Goal: Information Seeking & Learning: Learn about a topic

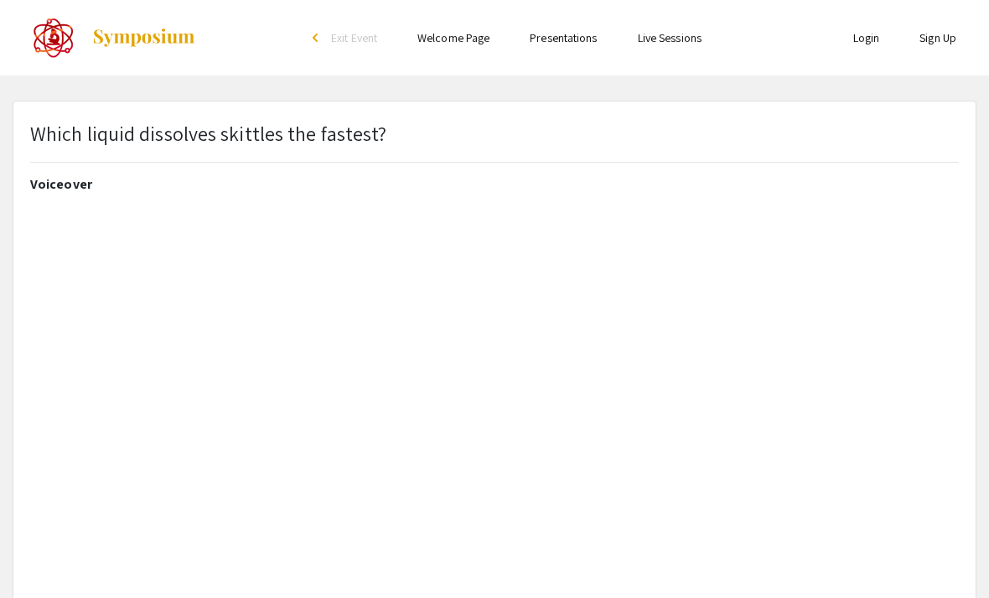
select select "custom"
type input "0"
select select "custom"
type input "1"
select select "auto"
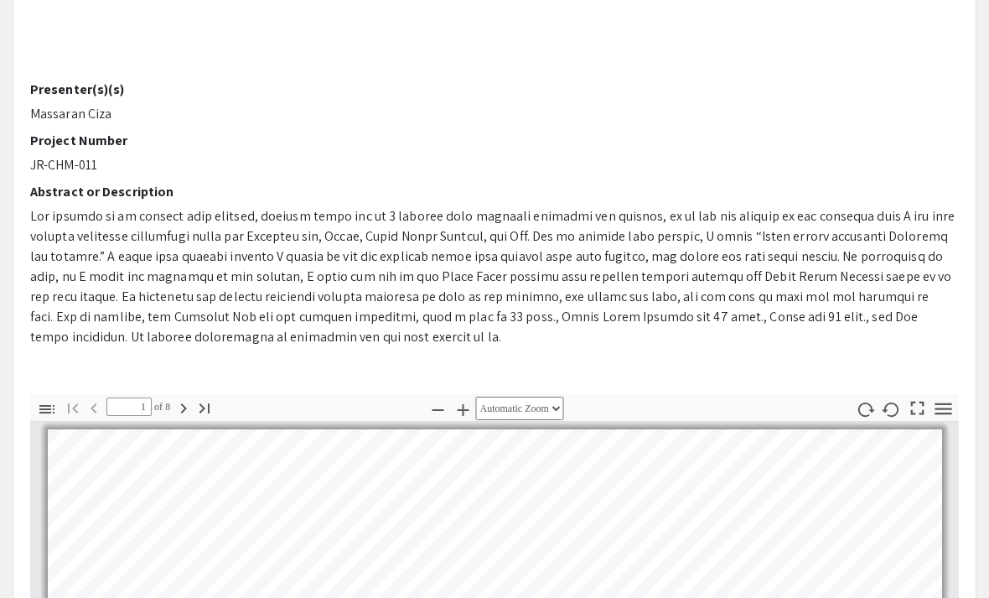
scroll to position [399, 0]
click at [951, 398] on icon "button" at bounding box center [943, 408] width 23 height 23
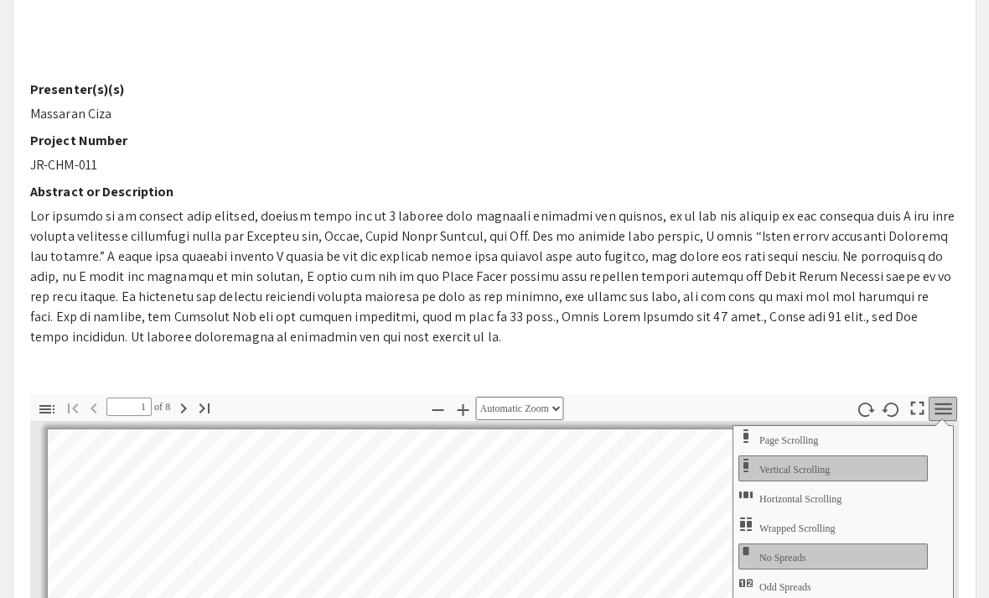
click at [951, 403] on icon "button" at bounding box center [943, 408] width 17 height 12
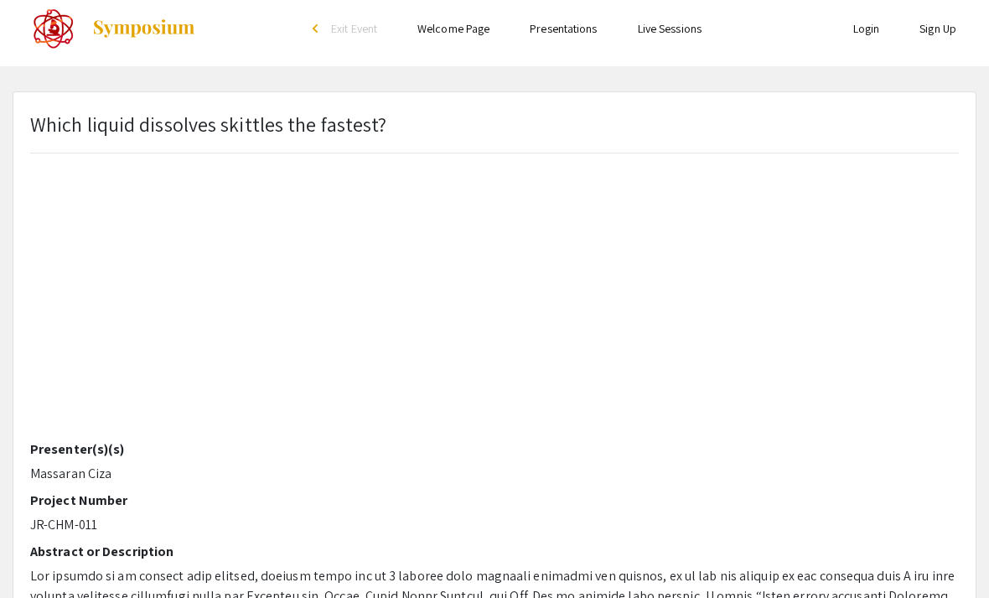
scroll to position [0, 0]
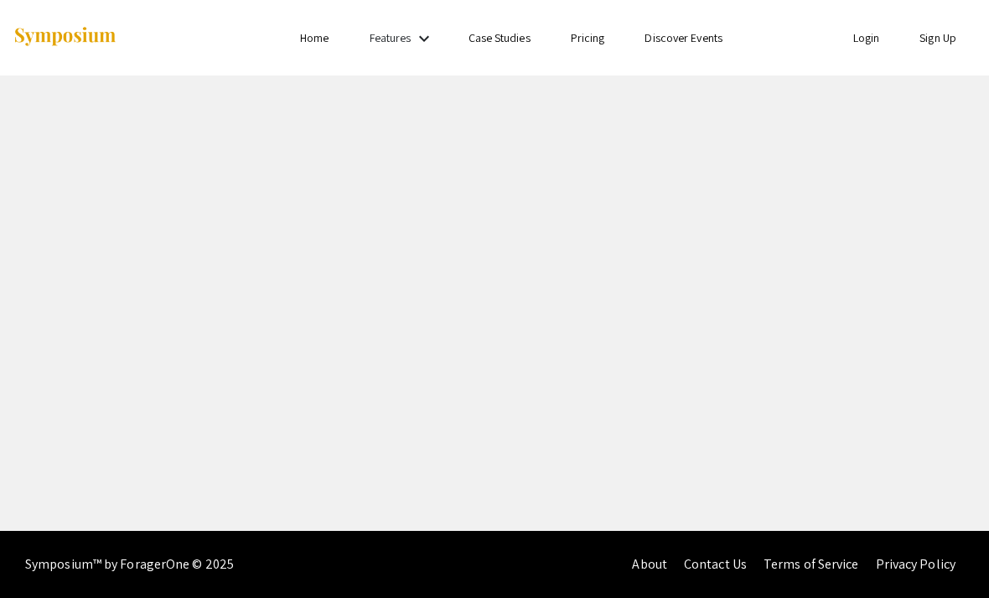
select select "custom"
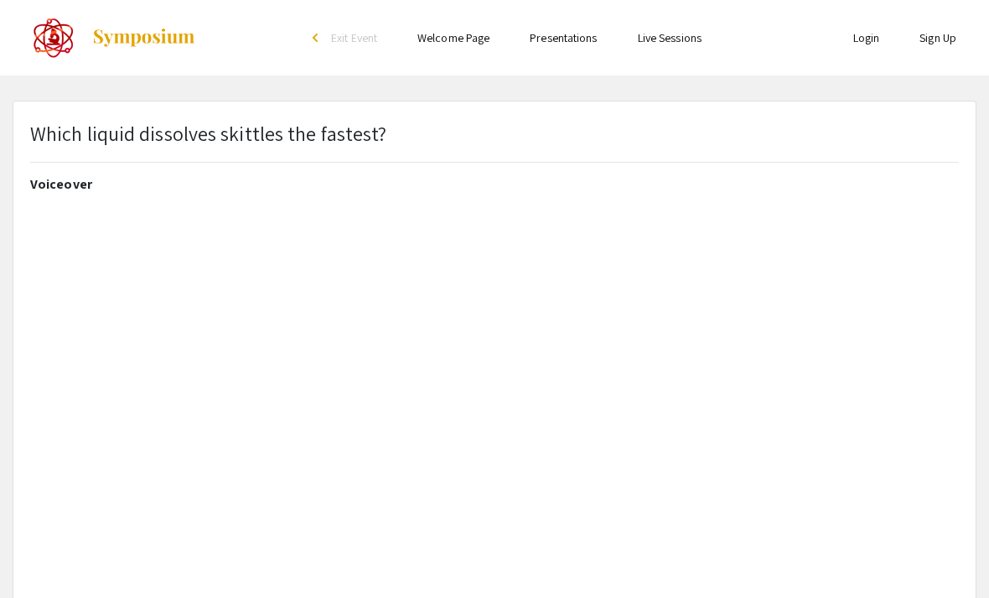
type input "0"
select select "custom"
type input "1"
select select "auto"
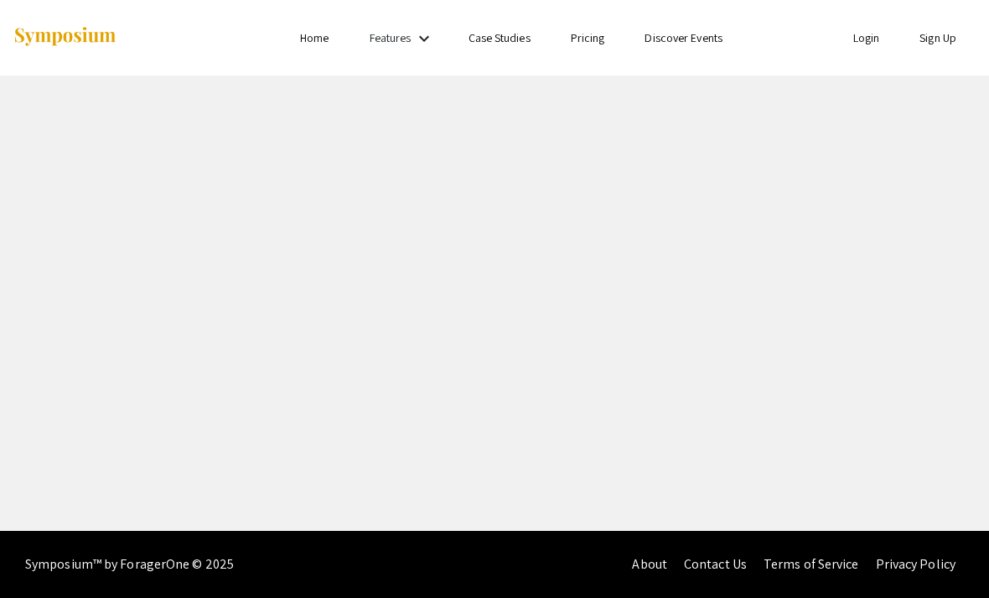
select select "custom"
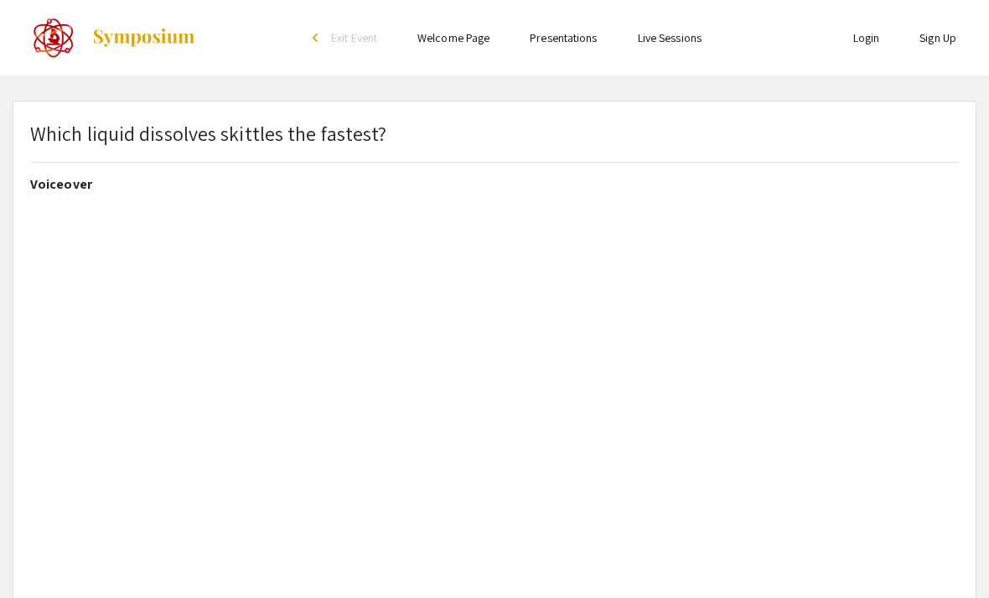
type input "0"
select select "custom"
type input "1"
select select "auto"
